Goal: Task Accomplishment & Management: Complete application form

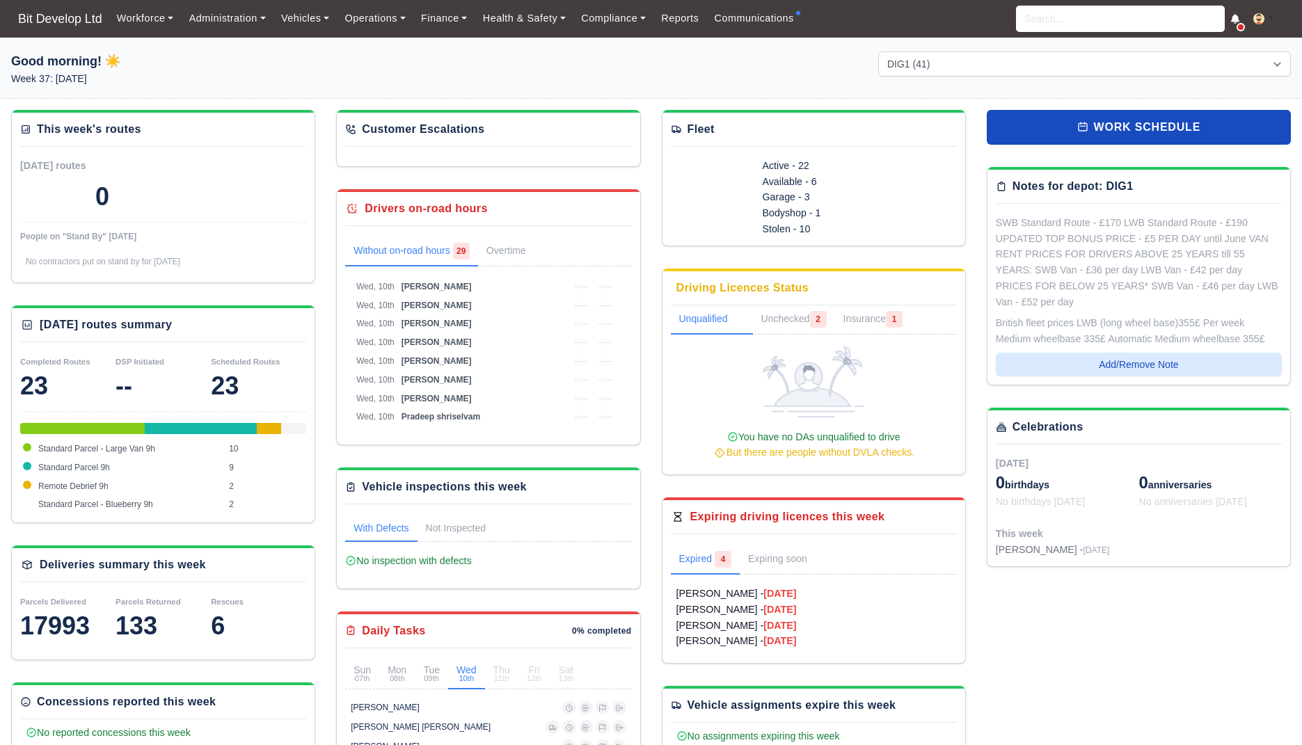
select select "2"
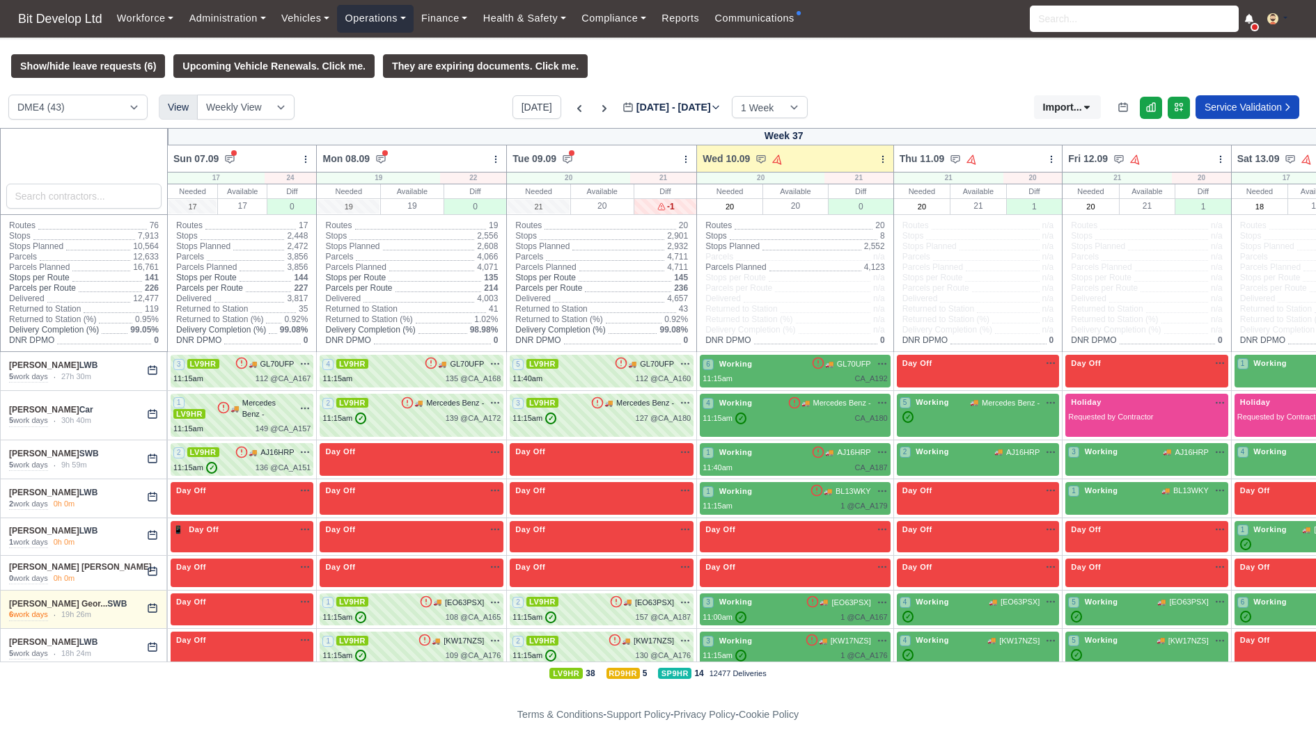
click at [363, 21] on link "Operations" at bounding box center [375, 18] width 76 height 27
click at [226, 30] on link "Administration" at bounding box center [227, 18] width 92 height 27
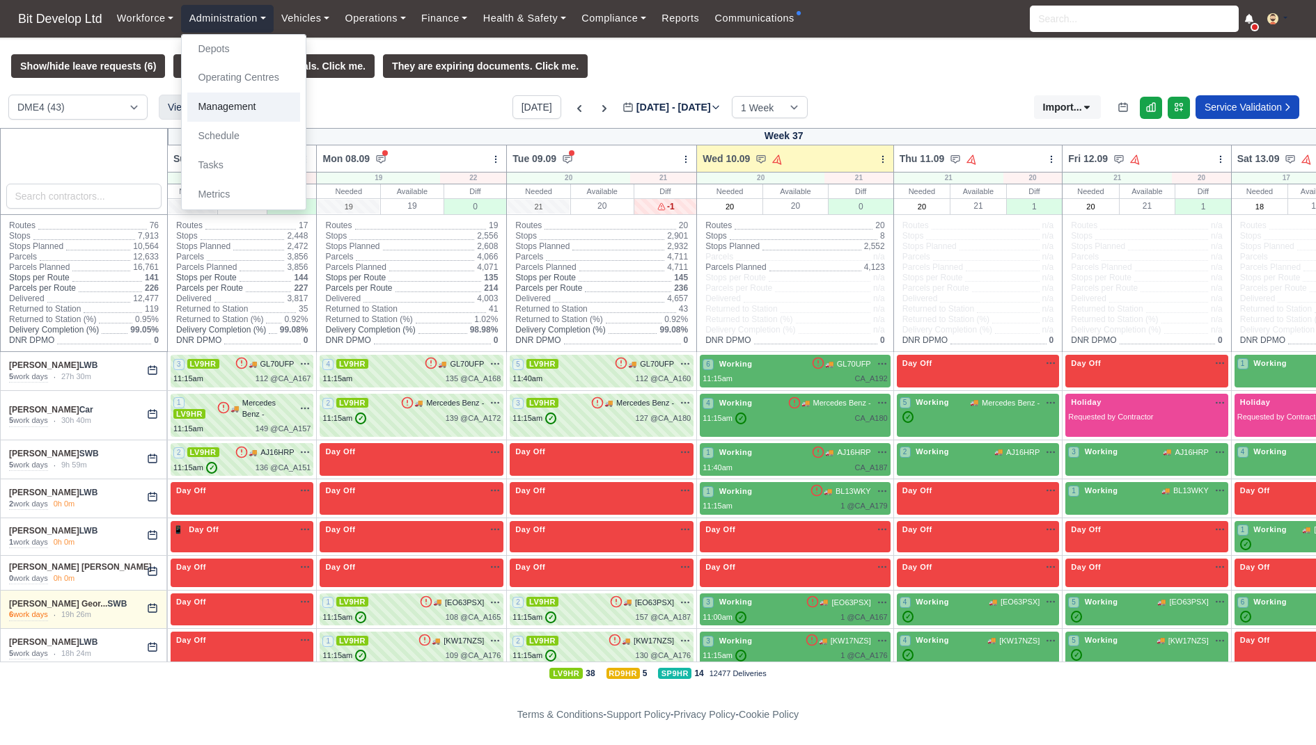
click at [239, 109] on link "Management" at bounding box center [243, 107] width 113 height 29
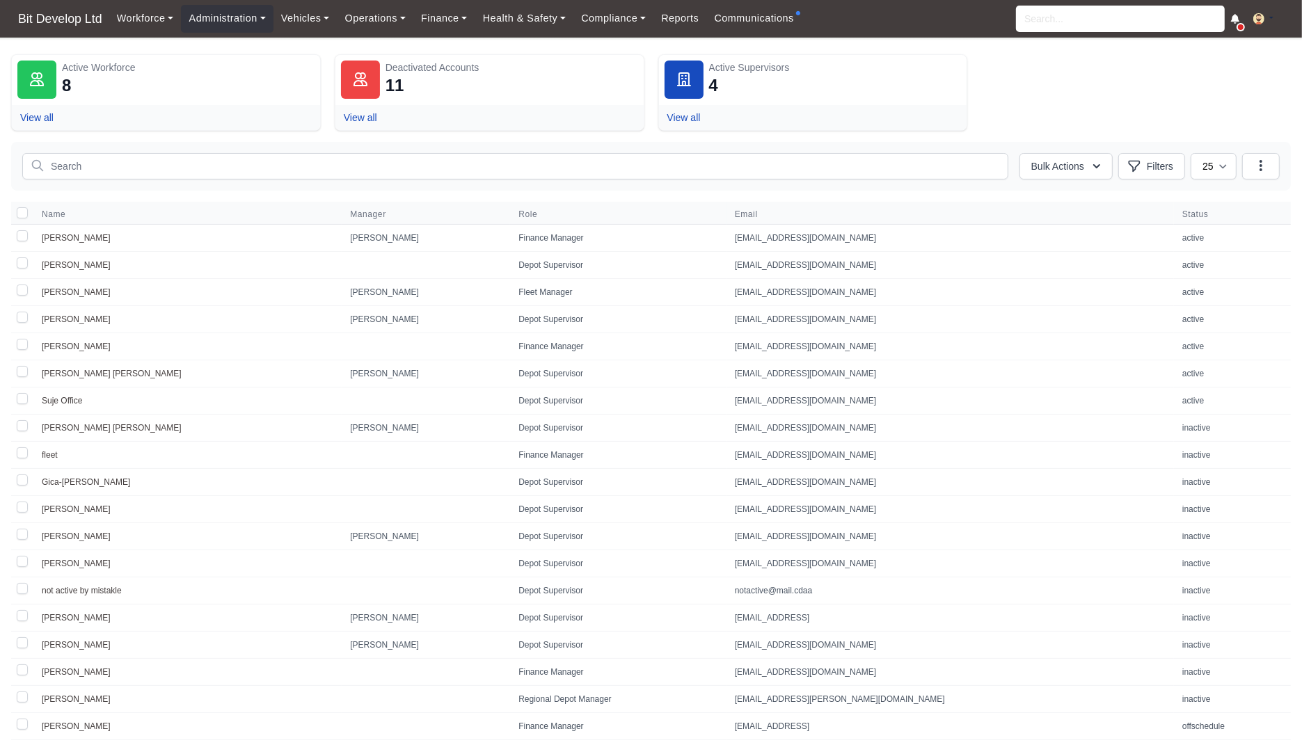
click at [920, 21] on div "Workforce Manpower Expiring Documents Leave Requests Daily Attendance Daily Tim…" at bounding box center [700, 19] width 1182 height 38
click at [1172, 118] on dl "Active Workforce 8 View all Deactivated Accounts 11 View all Active Supervisors…" at bounding box center [651, 92] width 1280 height 77
click at [1126, 107] on dl "Active Workforce 8 View all Deactivated Accounts 11 View all Active Supervisors…" at bounding box center [651, 92] width 1280 height 77
click at [1087, 162] on button "Bulk Actions" at bounding box center [1066, 166] width 93 height 26
click at [1288, 172] on div "Bulk Actions Activate Account(s) Dectivate Account(s) Filters" at bounding box center [651, 166] width 1280 height 49
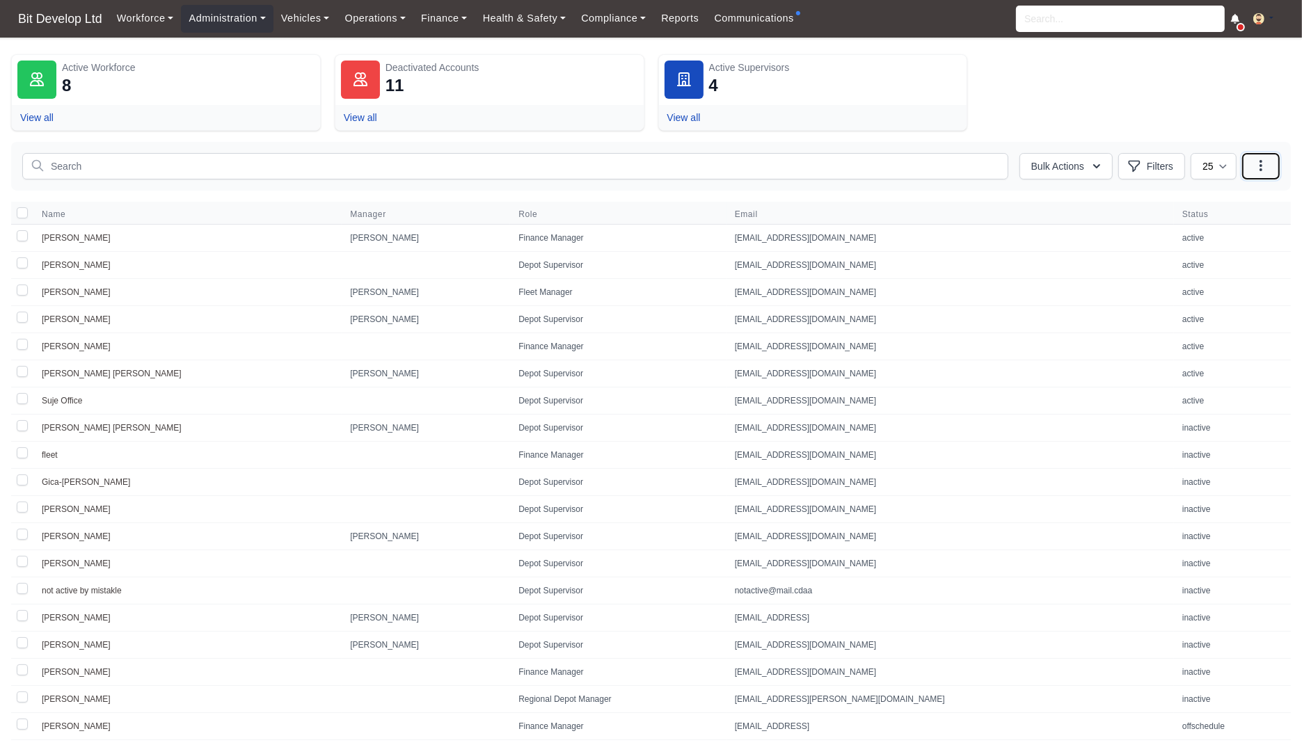
click at [1270, 172] on button "button" at bounding box center [1261, 166] width 38 height 26
click at [1232, 192] on button "Add Workforce" at bounding box center [1202, 198] width 156 height 27
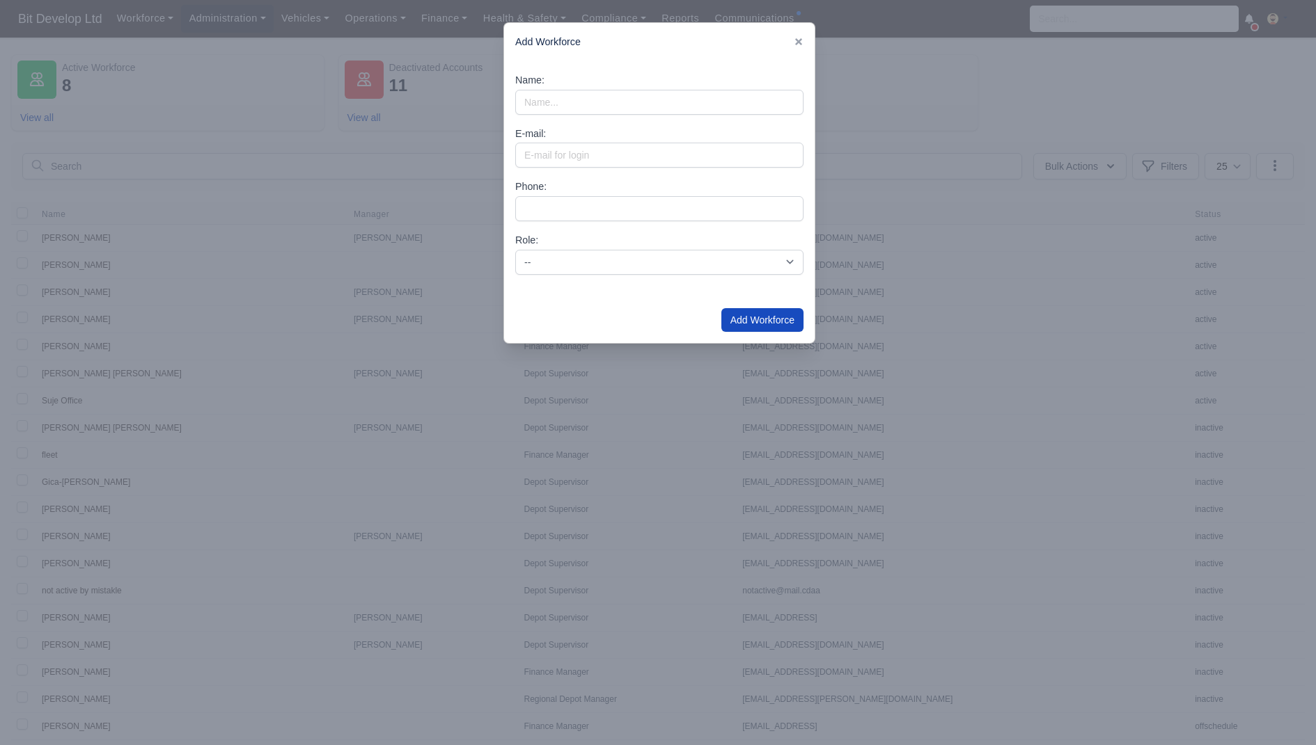
click at [581, 113] on div "Name:" at bounding box center [659, 93] width 288 height 42
click at [587, 106] on input "Name:" at bounding box center [659, 102] width 288 height 25
type input "[PERSON_NAME]"
click at [587, 153] on input "E-mail:" at bounding box center [659, 155] width 288 height 25
paste input "[PERSON_NAME][EMAIL_ADDRESS][DOMAIN_NAME]"
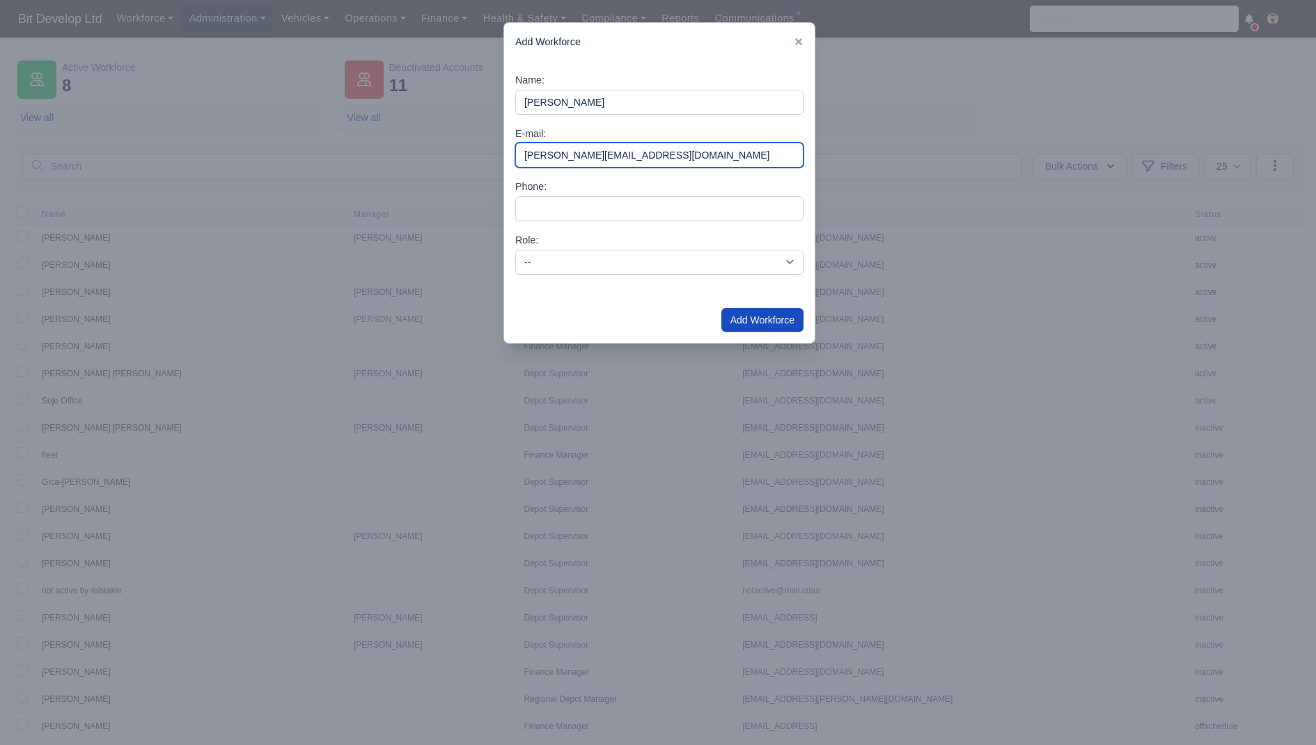
type input "[PERSON_NAME][EMAIL_ADDRESS][DOMAIN_NAME]"
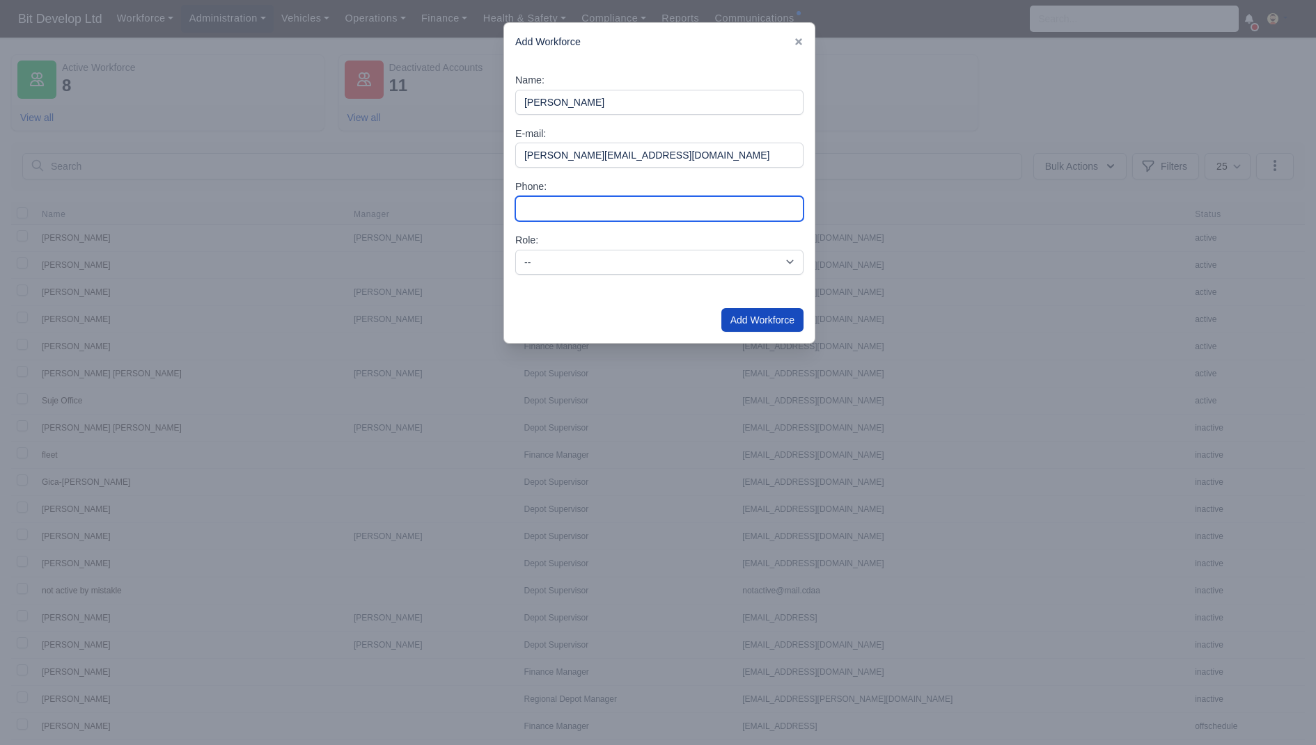
click at [596, 210] on input "Phone:" at bounding box center [659, 208] width 288 height 25
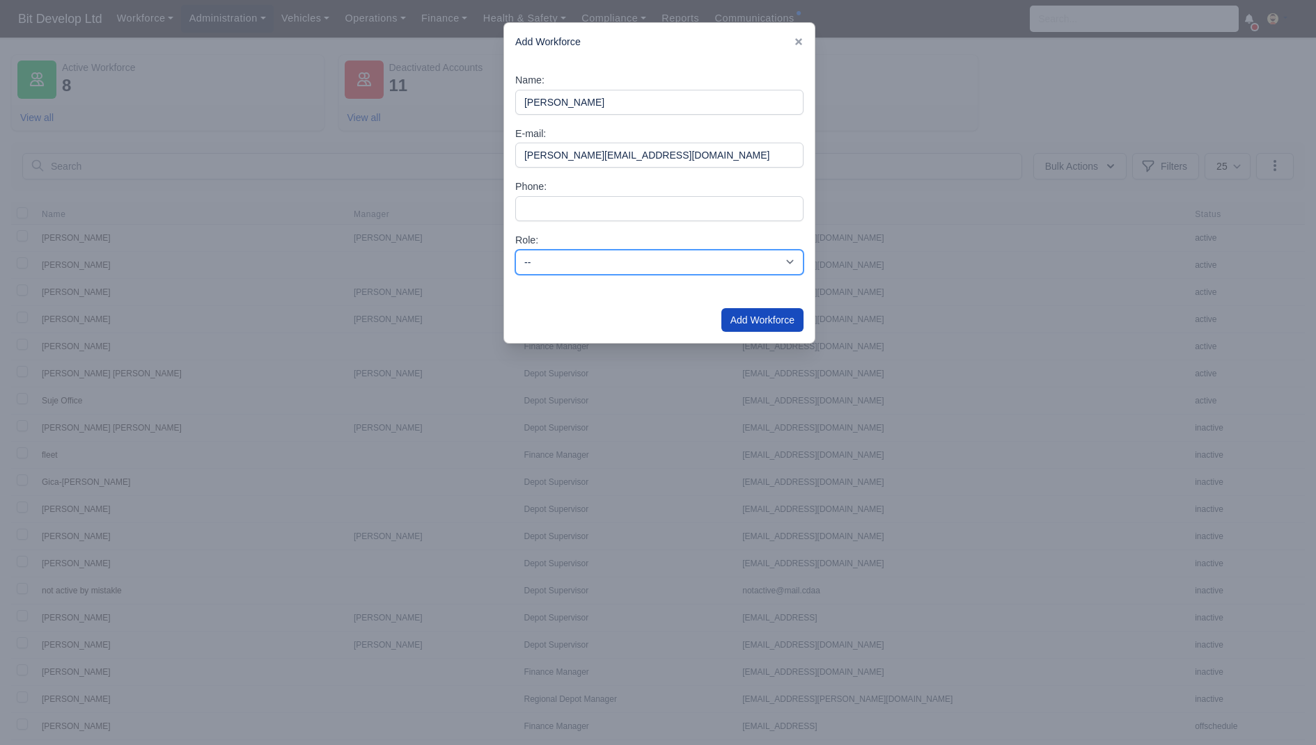
click at [613, 271] on select "-- Depot Supervisor Manager Regional Depot Manager Fleet Manager Fleet Supervis…" at bounding box center [659, 262] width 288 height 25
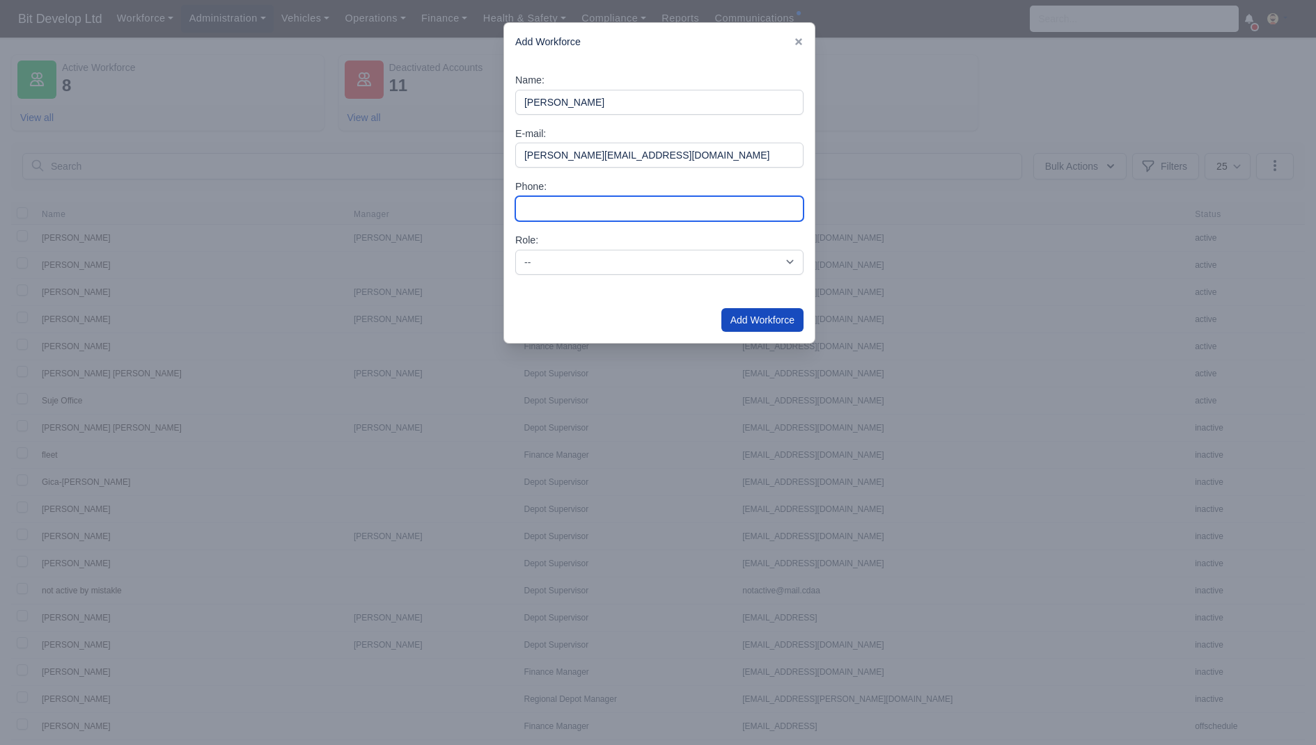
click at [635, 202] on input "Phone:" at bounding box center [659, 208] width 288 height 25
paste input "[PHONE_NUMBER]"
type input "[PHONE_NUMBER]"
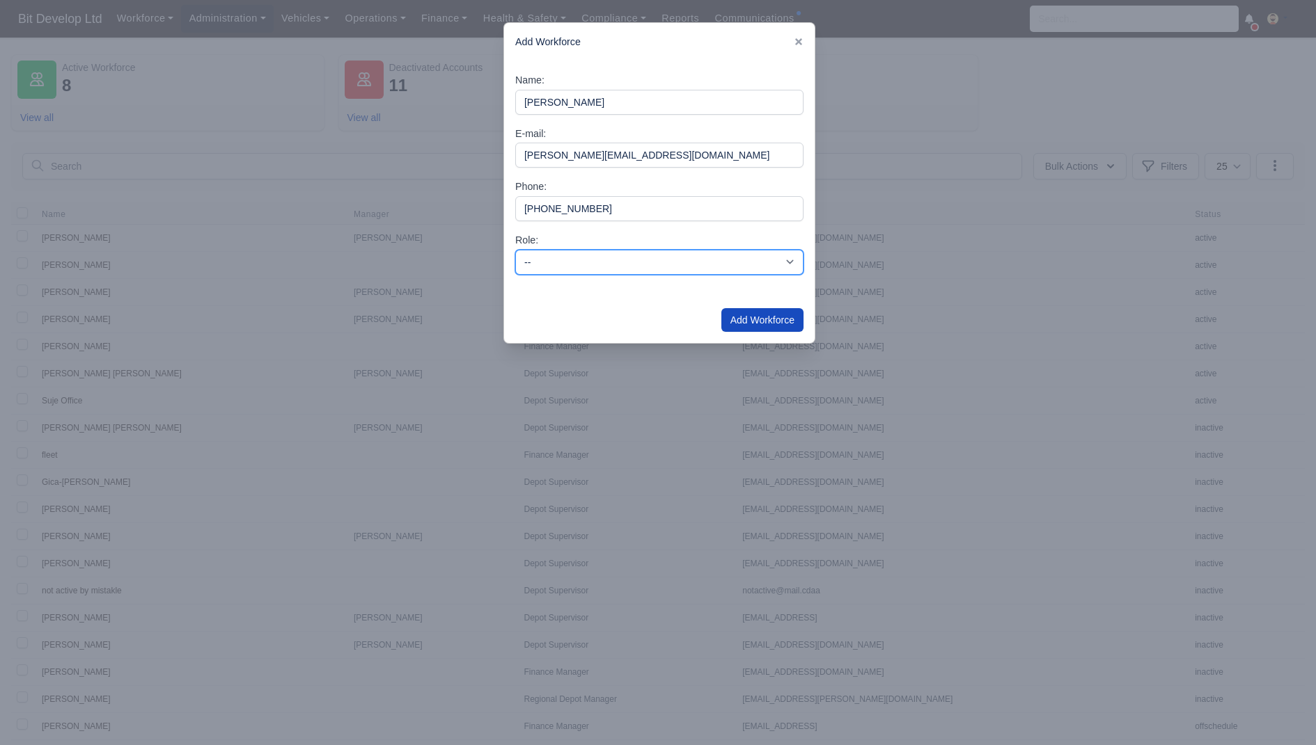
click at [629, 267] on select "-- Depot Supervisor Manager Regional Depot Manager Fleet Manager Fleet Supervis…" at bounding box center [659, 262] width 288 height 25
select select "regional-manager"
click at [515, 250] on select "-- Depot Supervisor Manager Regional Depot Manager Fleet Manager Fleet Supervis…" at bounding box center [659, 262] width 288 height 25
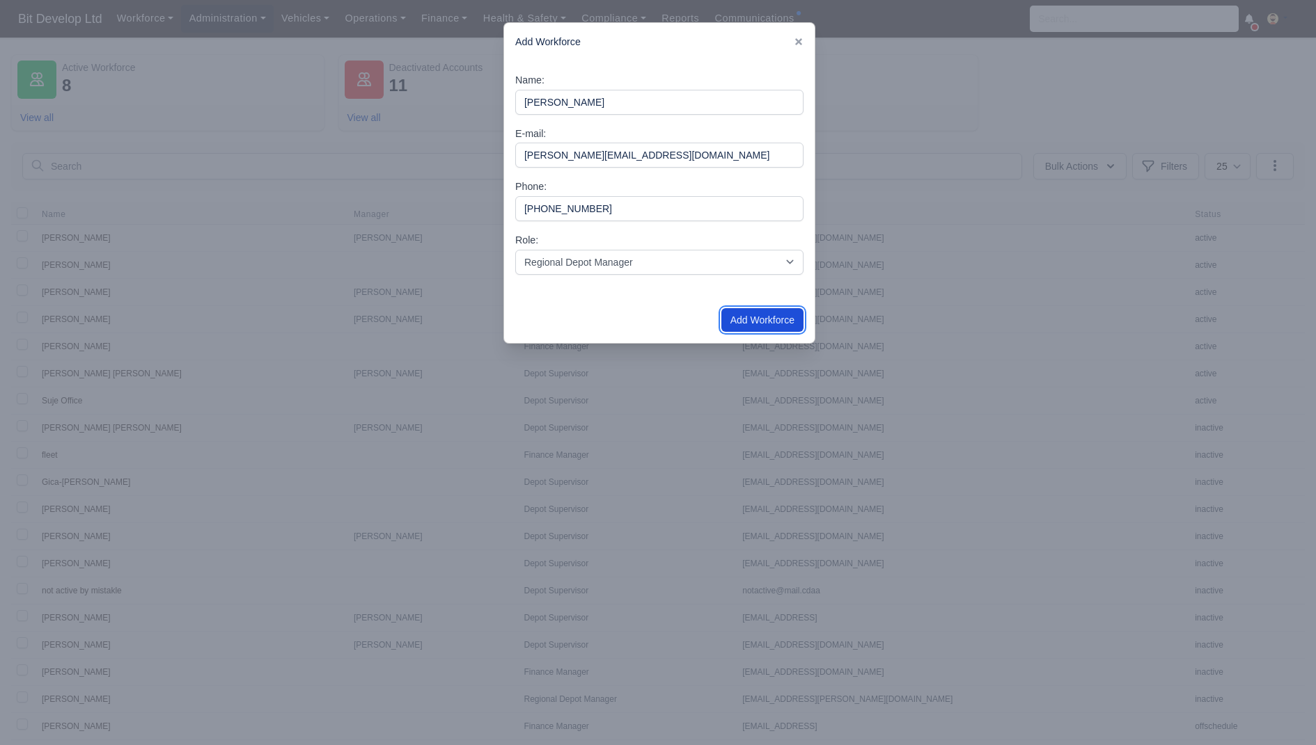
click at [789, 316] on button "Add Workforce" at bounding box center [762, 320] width 82 height 24
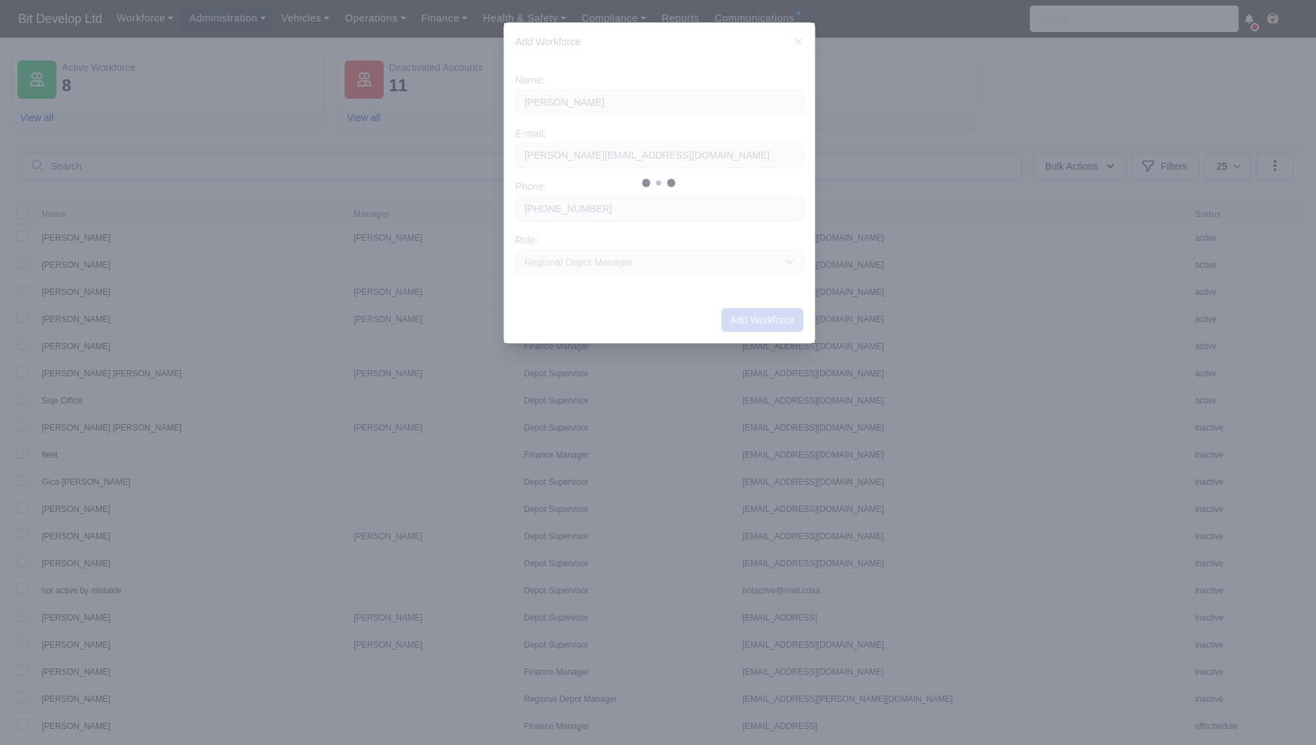
select select
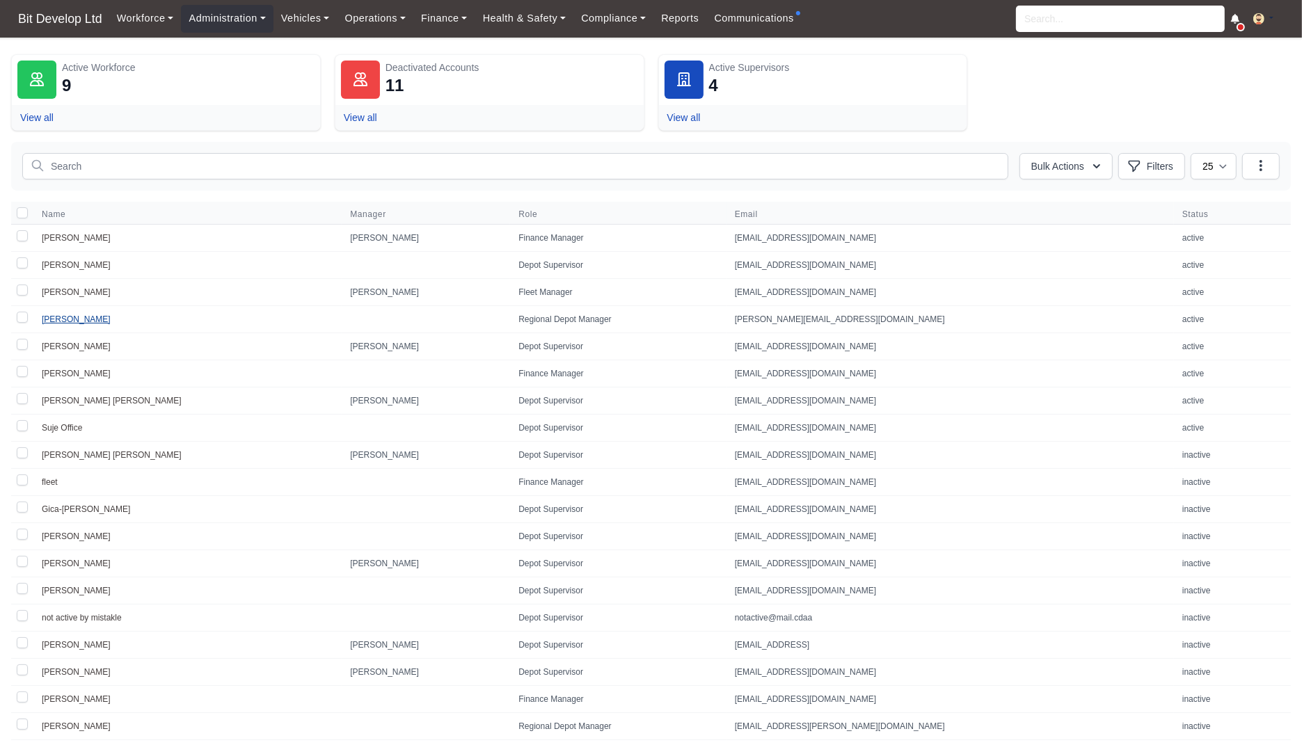
click at [68, 317] on link "[PERSON_NAME]" at bounding box center [76, 320] width 69 height 10
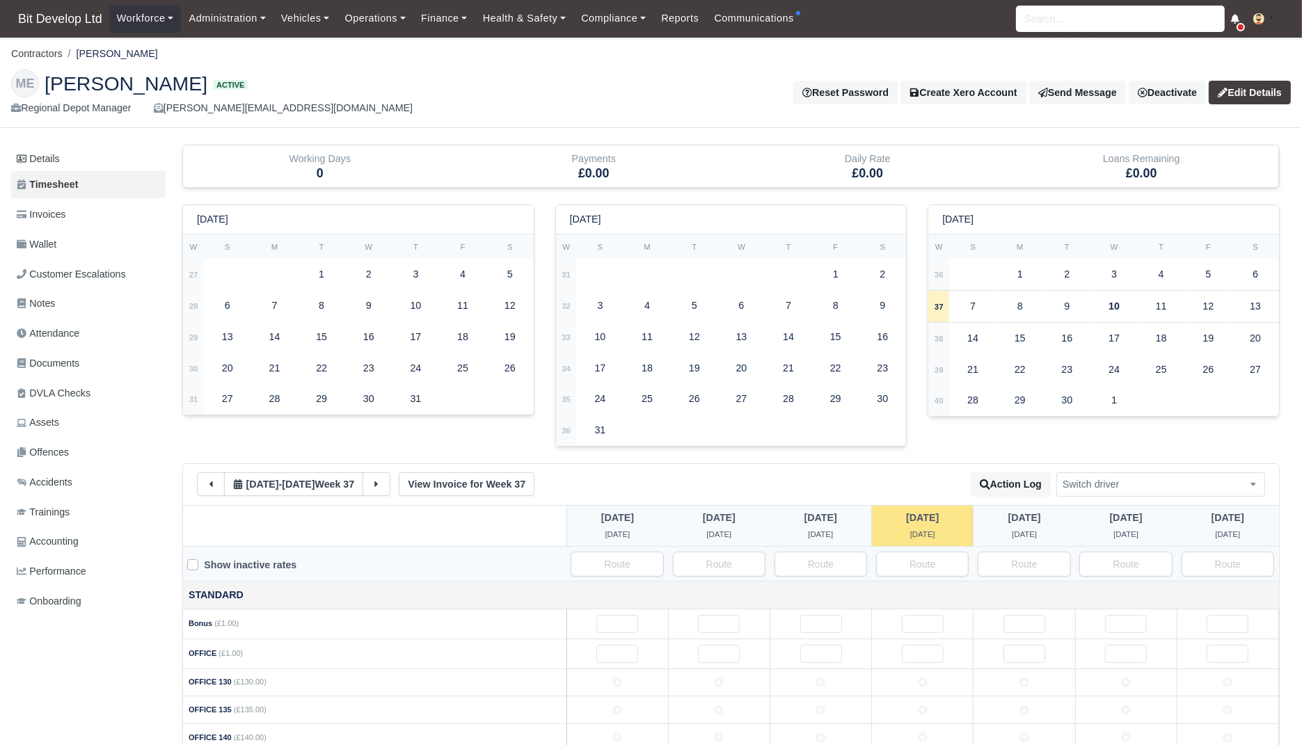
click at [75, 139] on main "Contractors Melissa ME Melissa Active Regional Depot Manager Melissa.Sanches270…" at bounding box center [651, 461] width 1302 height 814
click at [61, 158] on link "Details" at bounding box center [88, 159] width 155 height 26
